Goal: Information Seeking & Learning: Learn about a topic

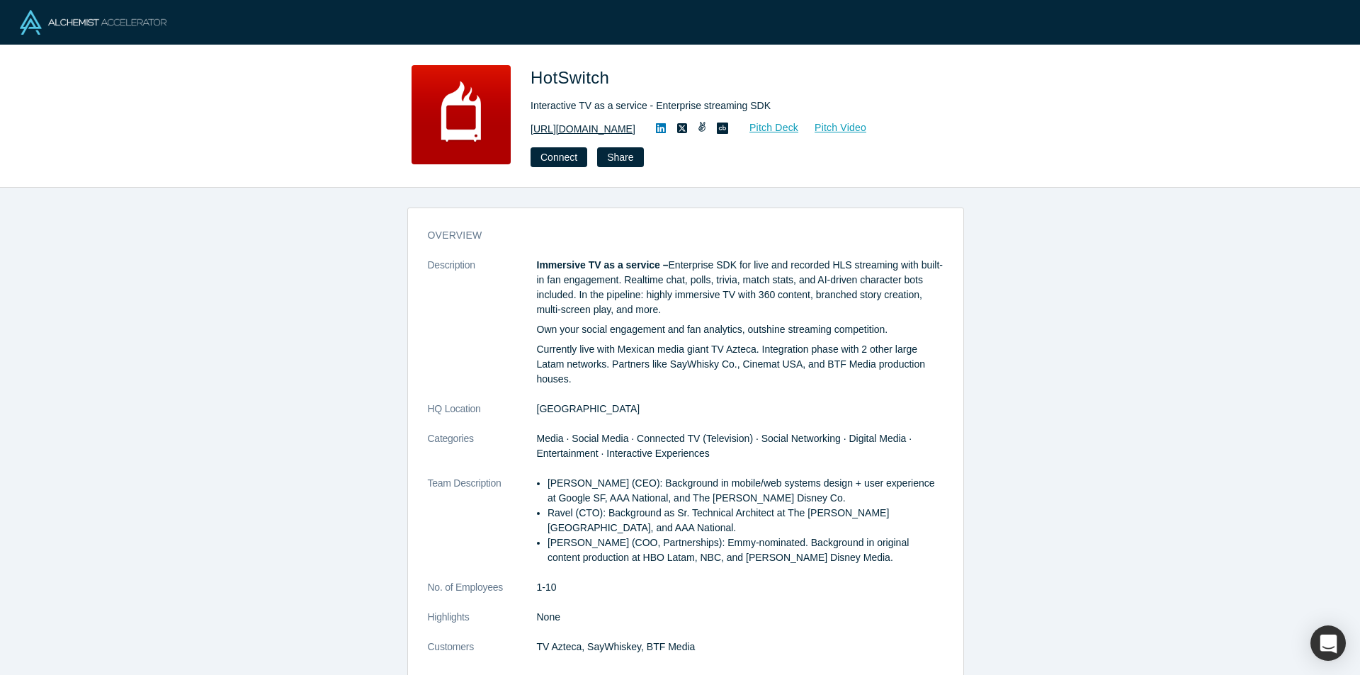
click at [626, 123] on link "[URL][DOMAIN_NAME]" at bounding box center [583, 129] width 105 height 15
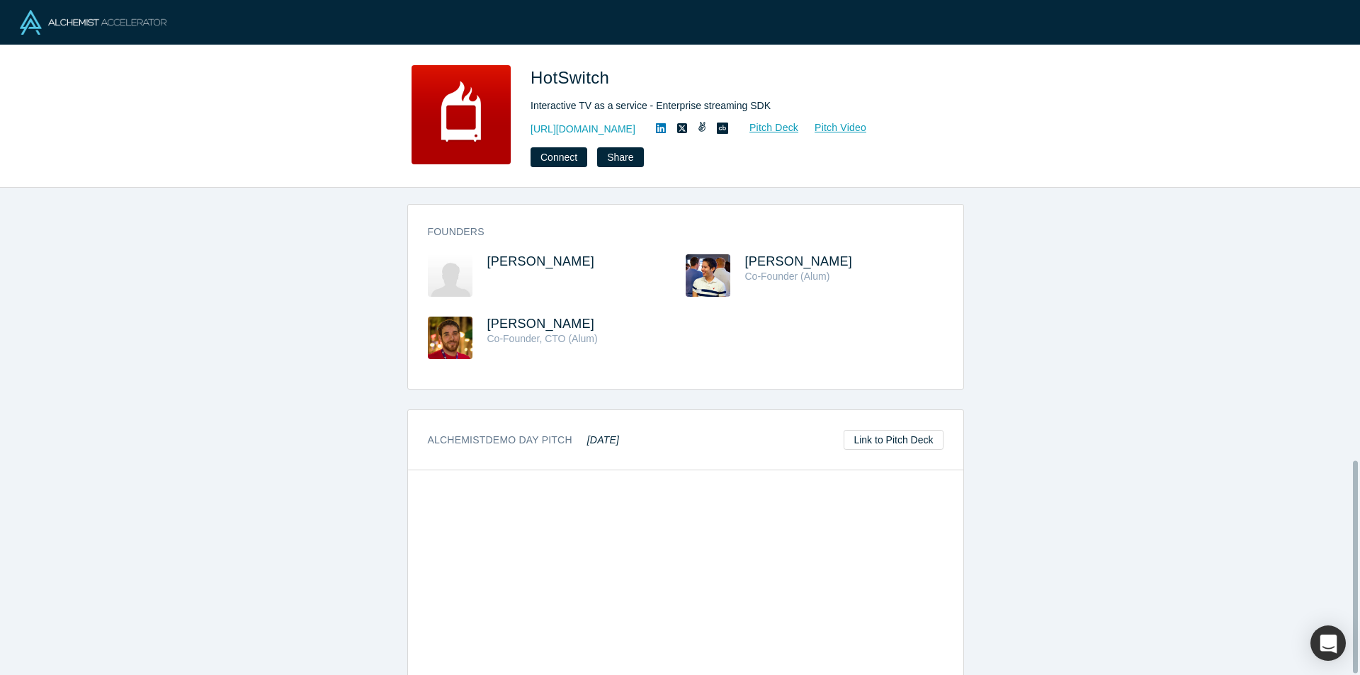
scroll to position [624, 0]
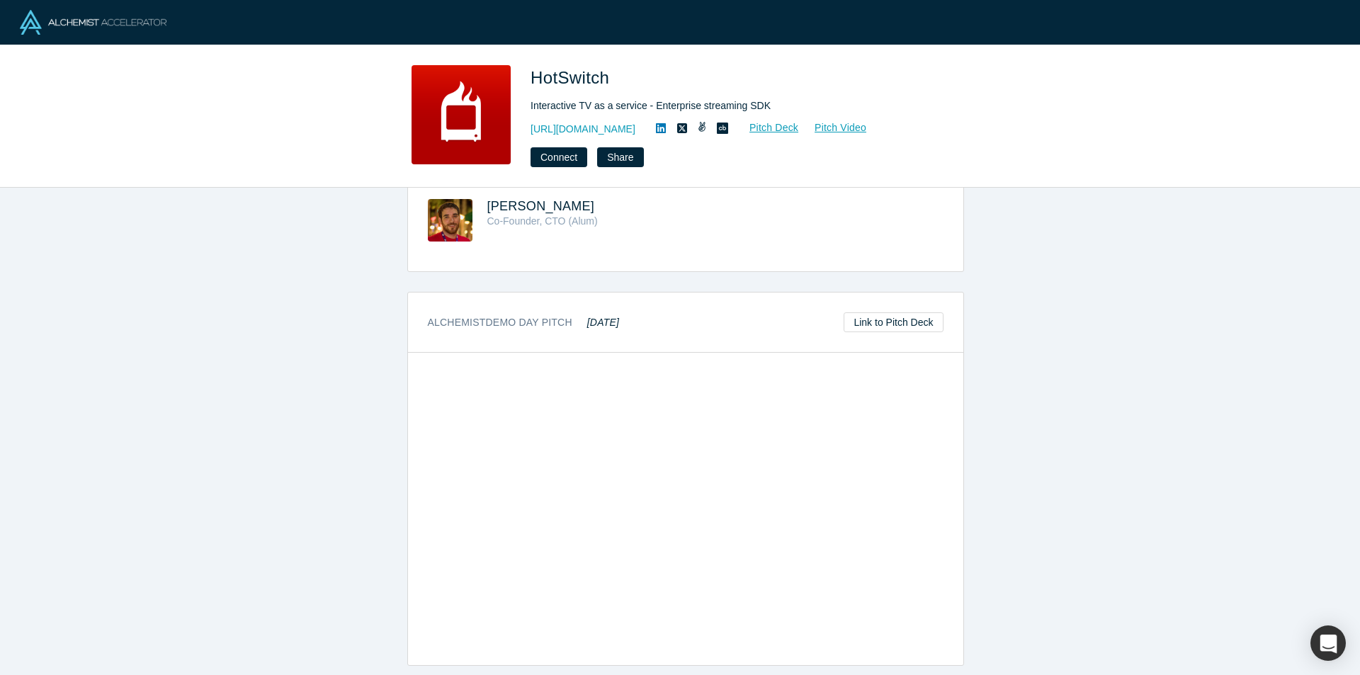
click at [666, 127] on icon at bounding box center [661, 128] width 10 height 10
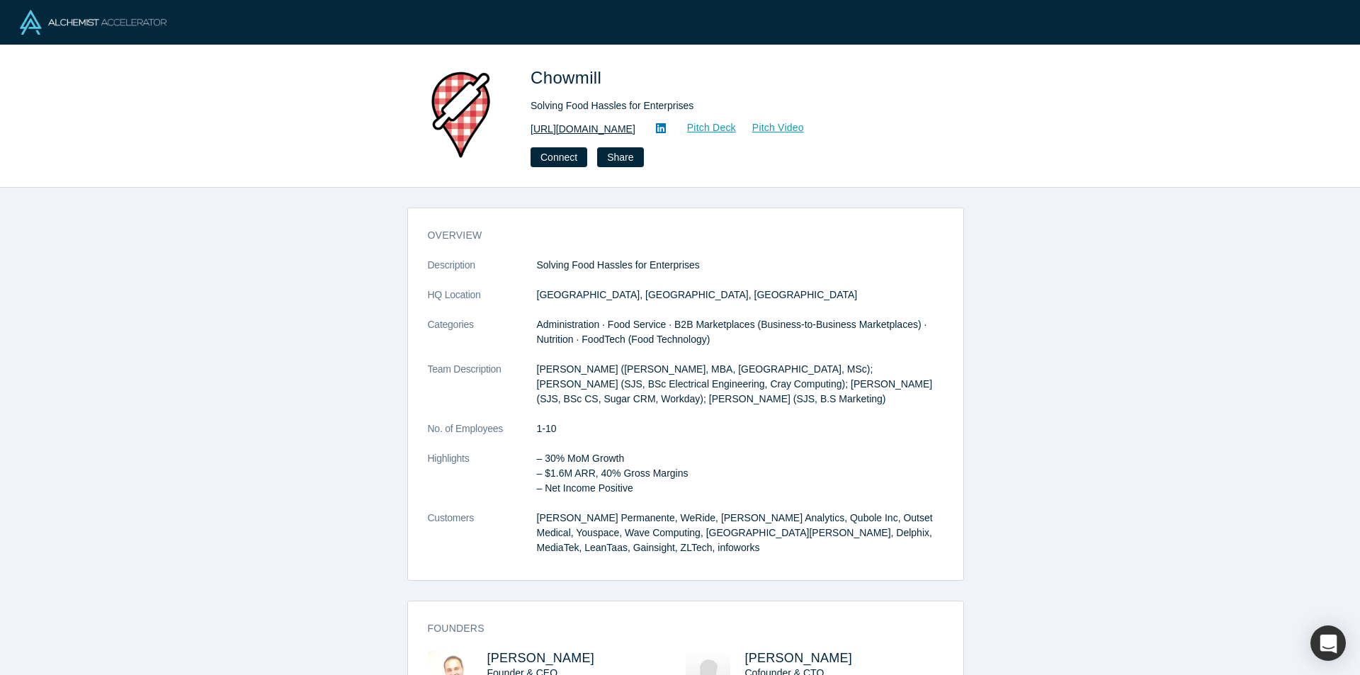
click at [614, 130] on link "[URL][DOMAIN_NAME]" at bounding box center [583, 129] width 105 height 15
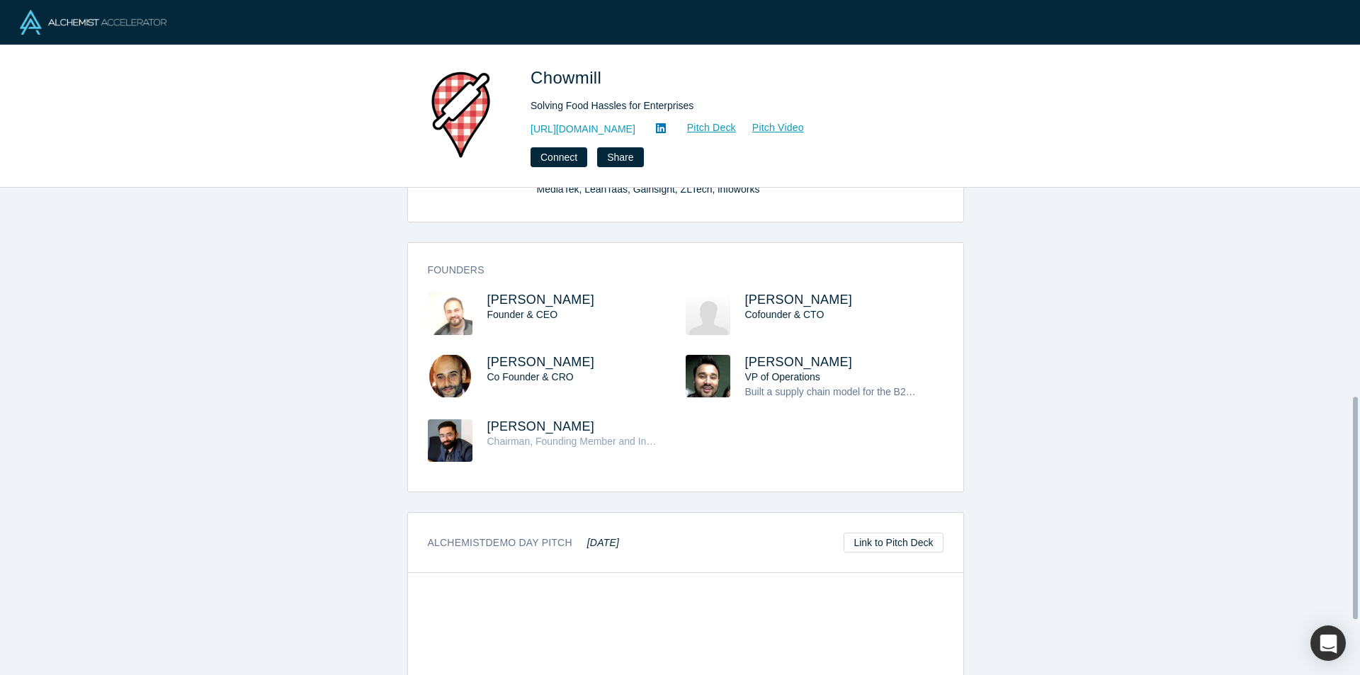
scroll to position [567, 0]
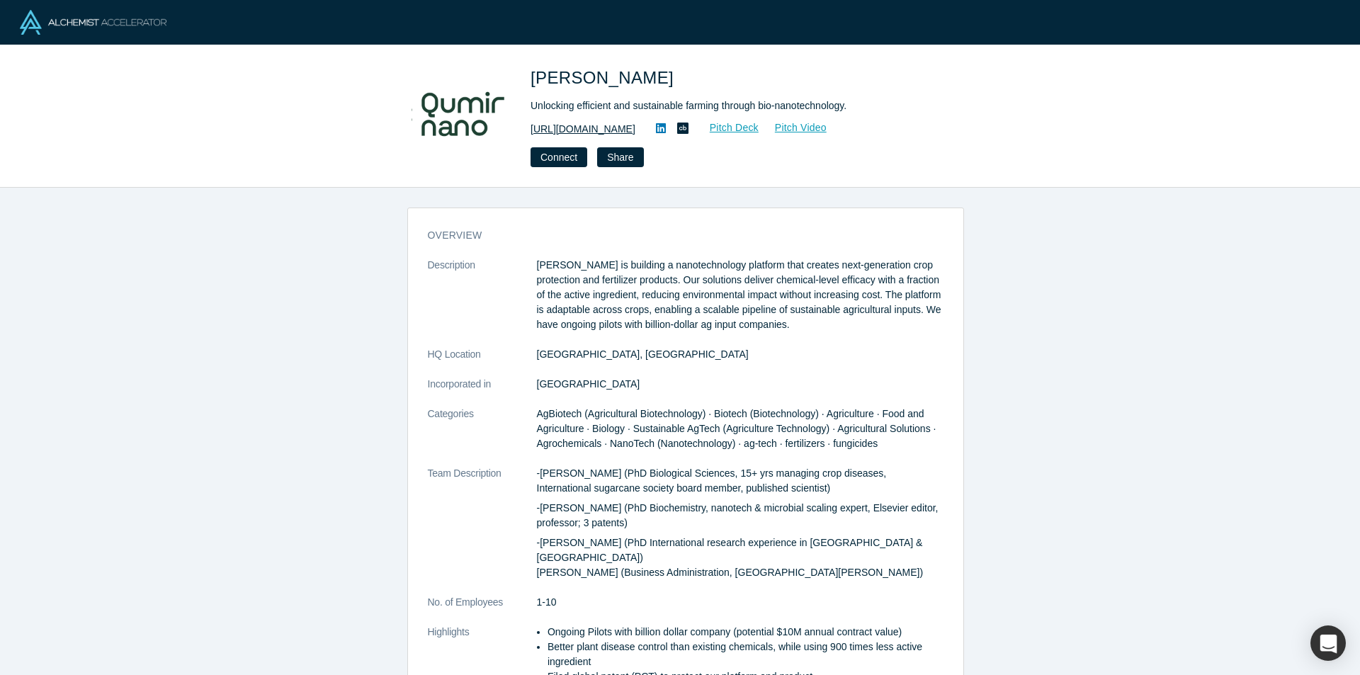
click at [634, 124] on link "https://www.qumirnano.com" at bounding box center [583, 129] width 105 height 15
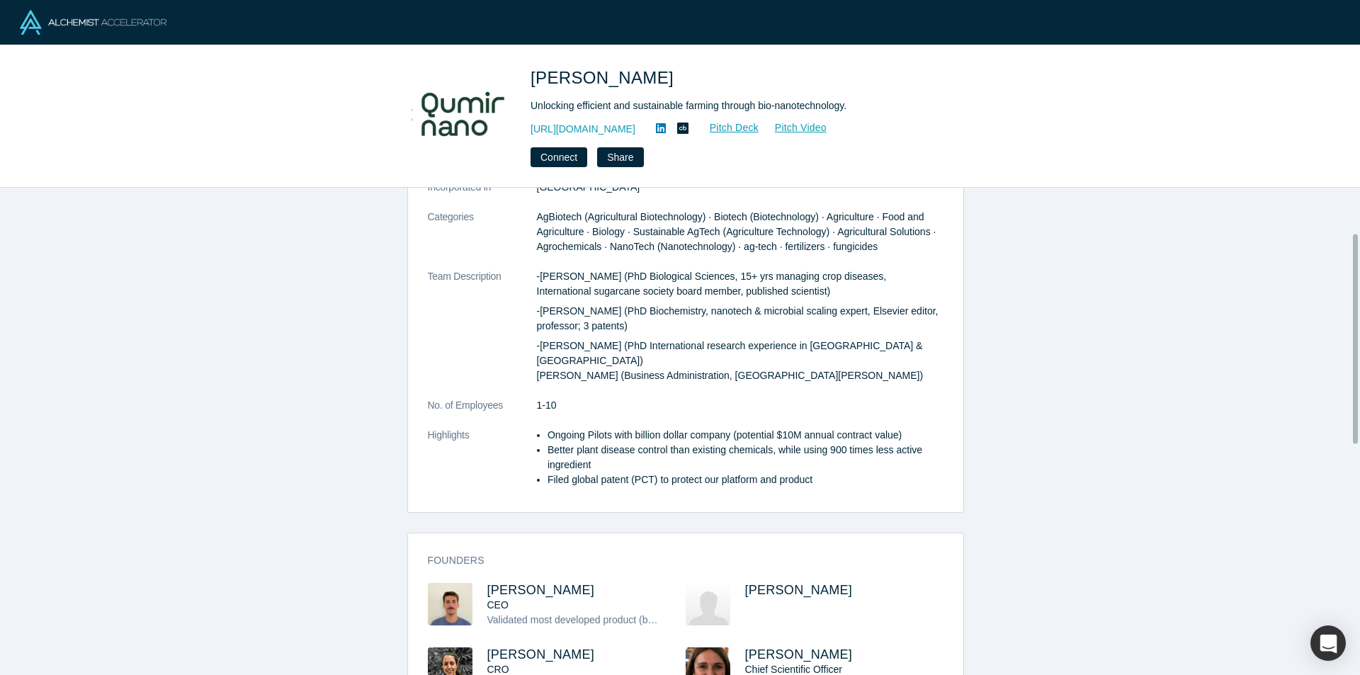
scroll to position [354, 0]
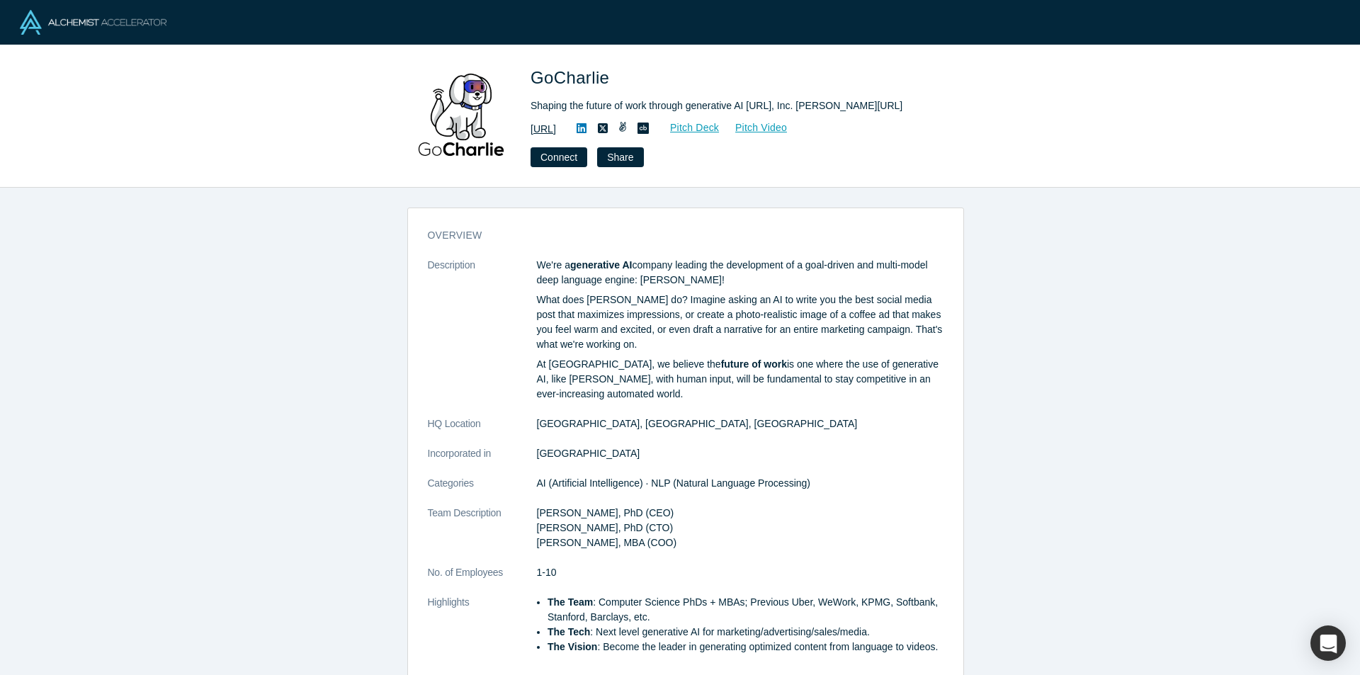
click at [556, 130] on link "[URL]" at bounding box center [544, 129] width 26 height 15
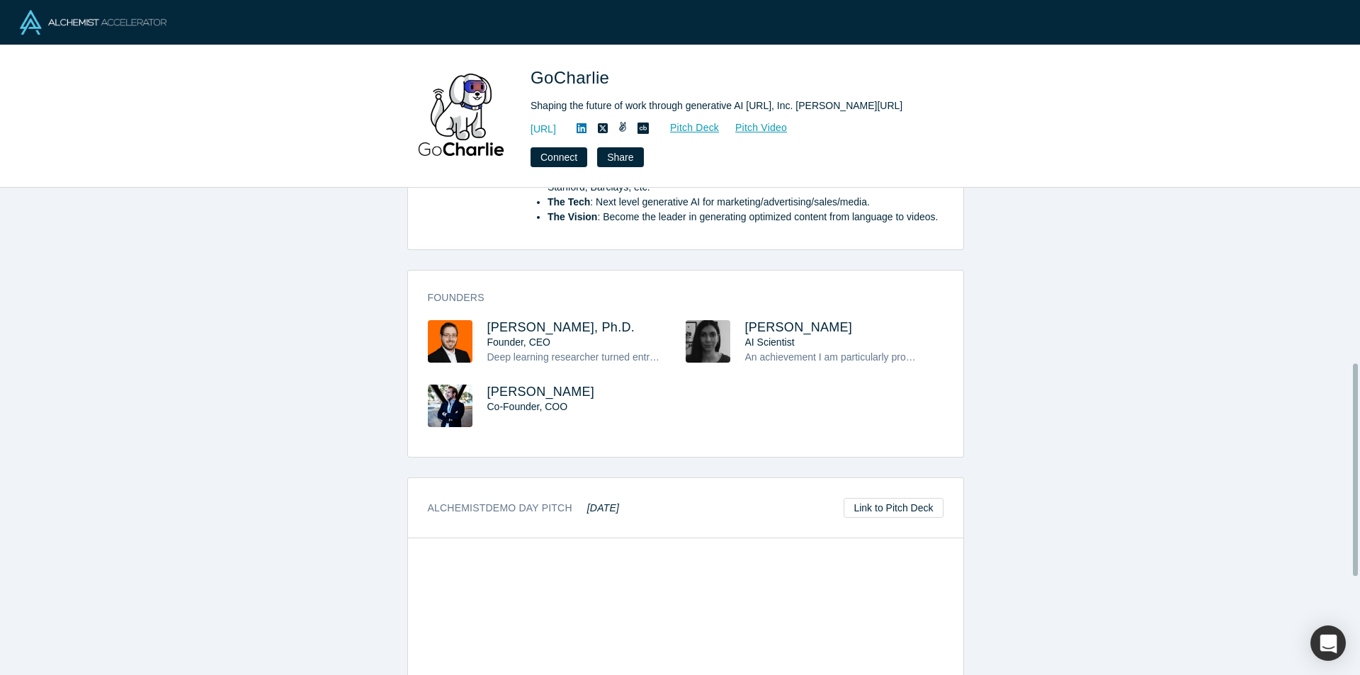
scroll to position [555, 0]
